Goal: Task Accomplishment & Management: Use online tool/utility

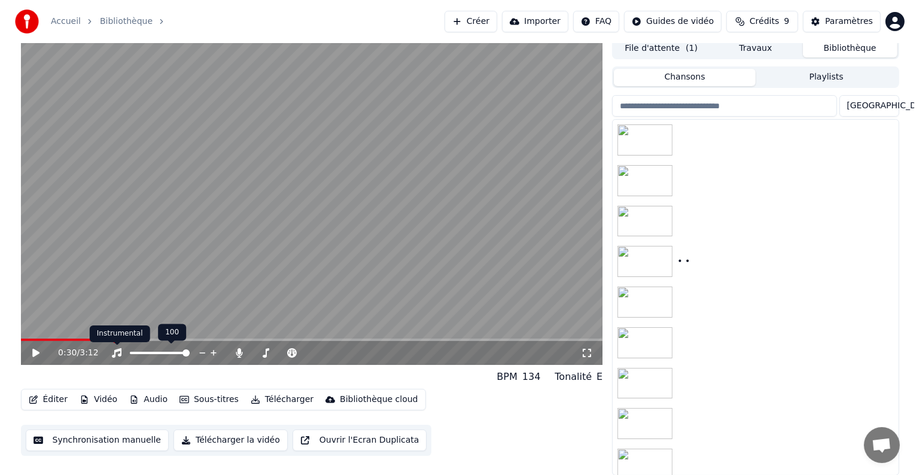
scroll to position [131, 0]
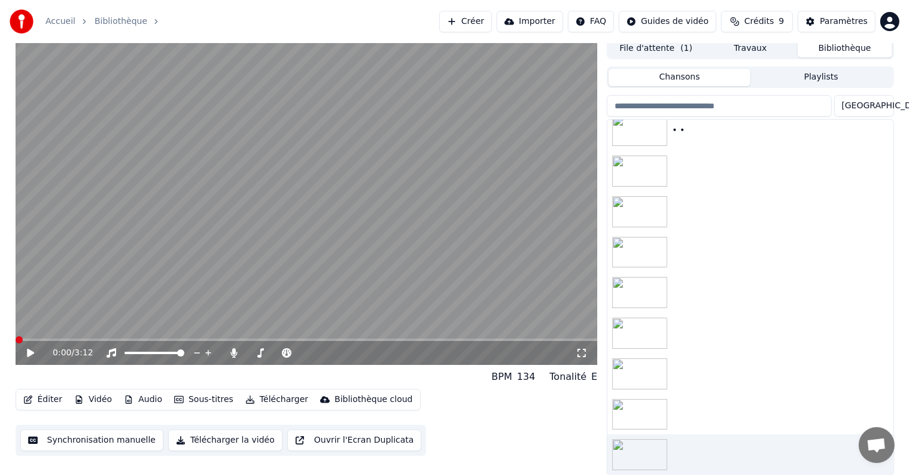
click at [16, 343] on span at bounding box center [19, 339] width 7 height 7
click at [91, 401] on button "Vidéo" at bounding box center [92, 399] width 47 height 17
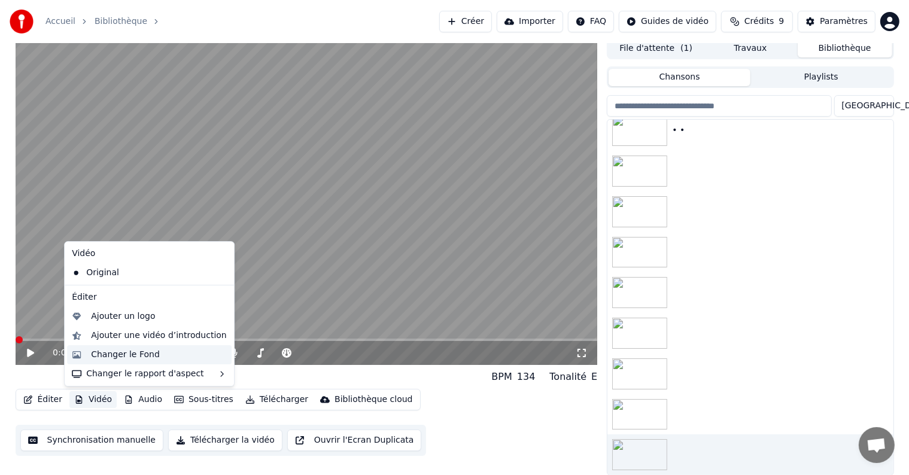
click at [127, 352] on div "Changer le Fond" at bounding box center [125, 355] width 69 height 12
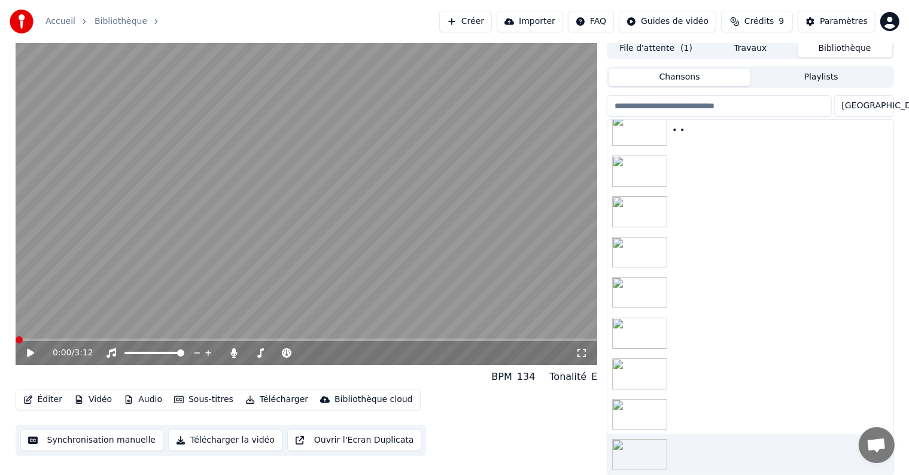
click at [92, 401] on button "Vidéo" at bounding box center [92, 399] width 47 height 17
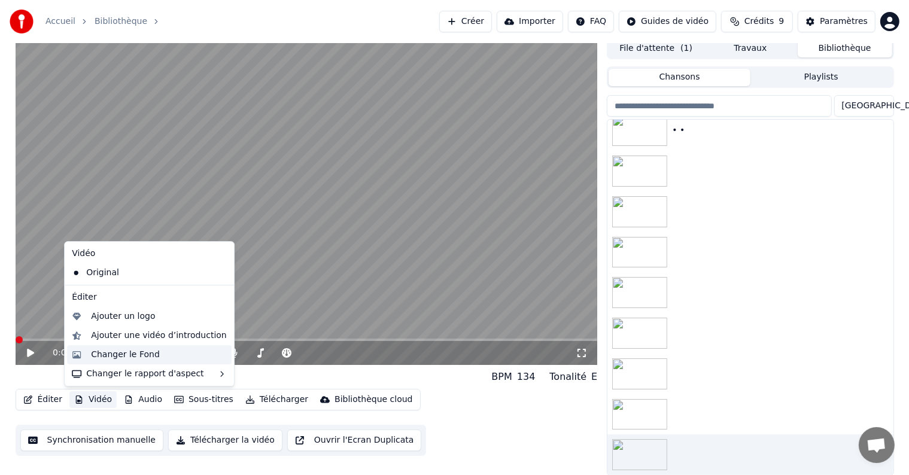
click at [99, 361] on div "Changer le Fond" at bounding box center [149, 354] width 165 height 19
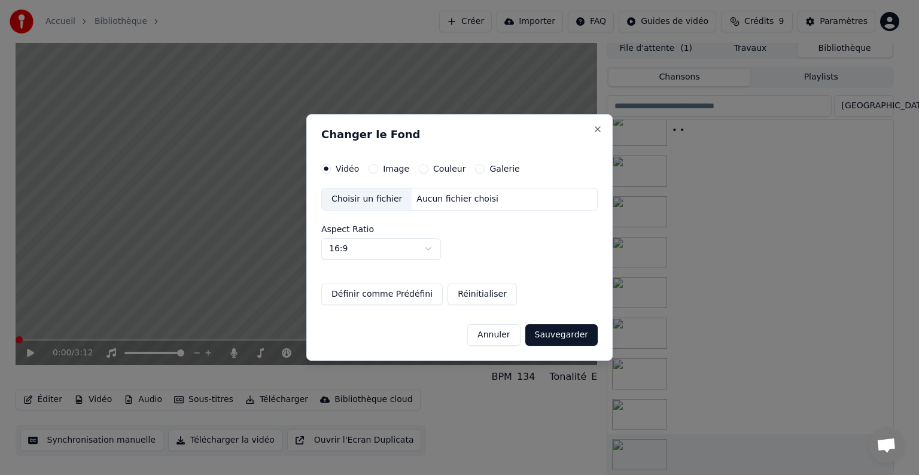
click at [367, 198] on div "Choisir un fichier" at bounding box center [367, 199] width 90 height 22
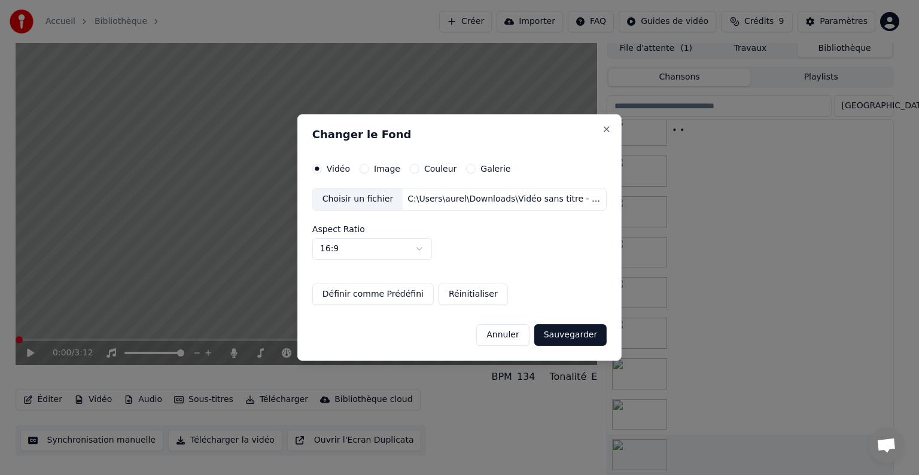
click at [561, 330] on button "Sauvegarder" at bounding box center [570, 335] width 72 height 22
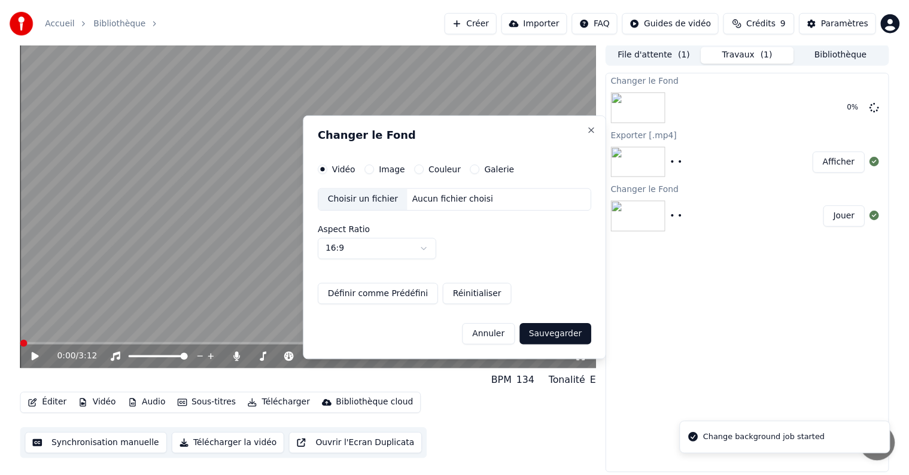
scroll to position [0, 0]
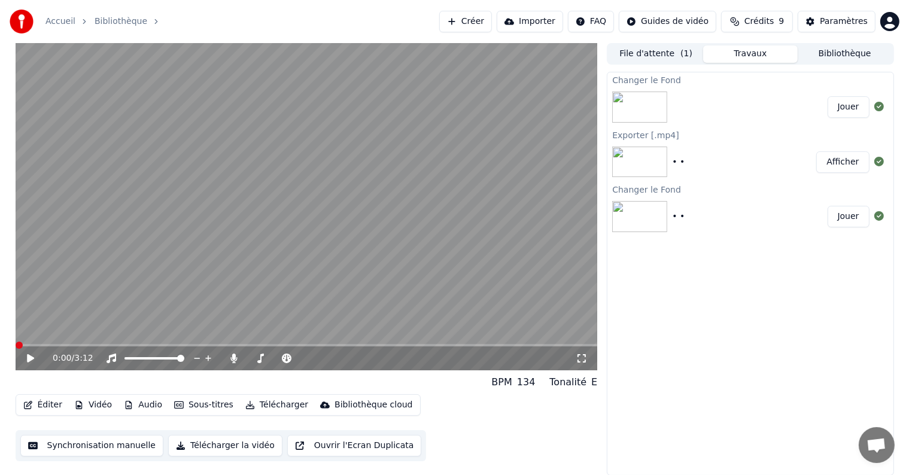
click at [843, 110] on button "Jouer" at bounding box center [848, 107] width 42 height 22
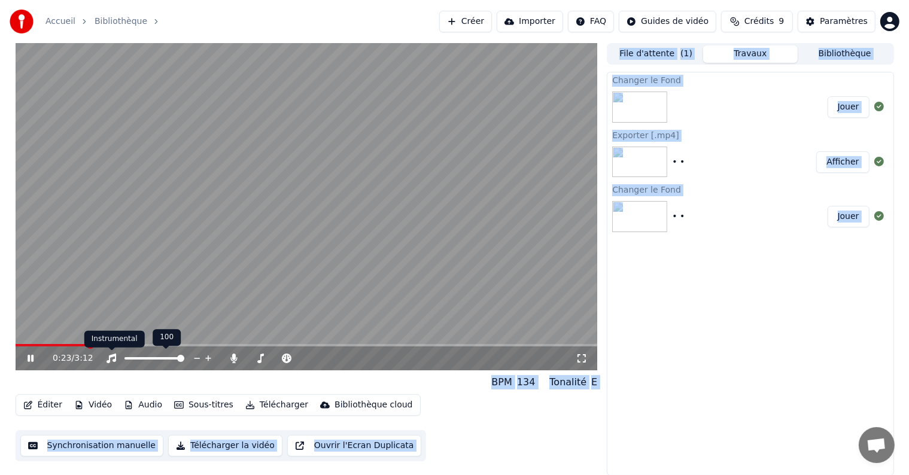
drag, startPoint x: 90, startPoint y: 345, endPoint x: 36, endPoint y: 346, distance: 53.9
click at [16, 349] on span at bounding box center [19, 345] width 7 height 7
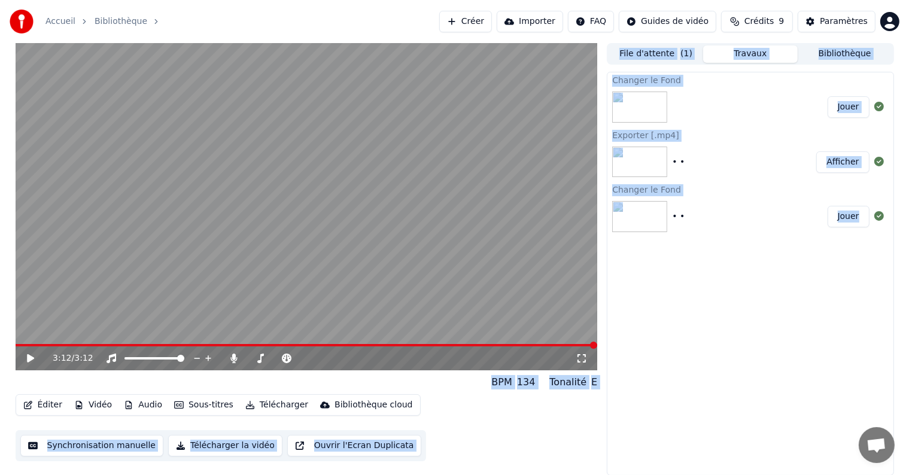
click at [268, 404] on button "Télécharger" at bounding box center [276, 405] width 72 height 17
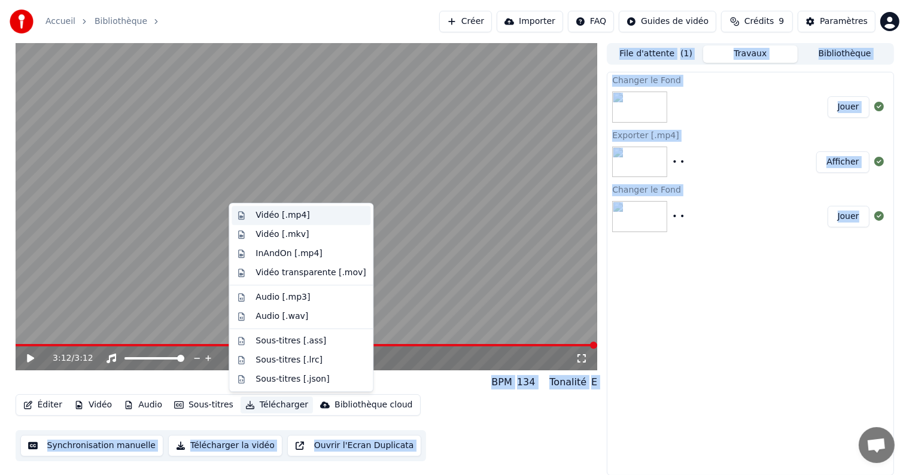
click at [281, 217] on div "Vidéo [.mp4]" at bounding box center [282, 215] width 54 height 12
